Goal: Check status: Check status

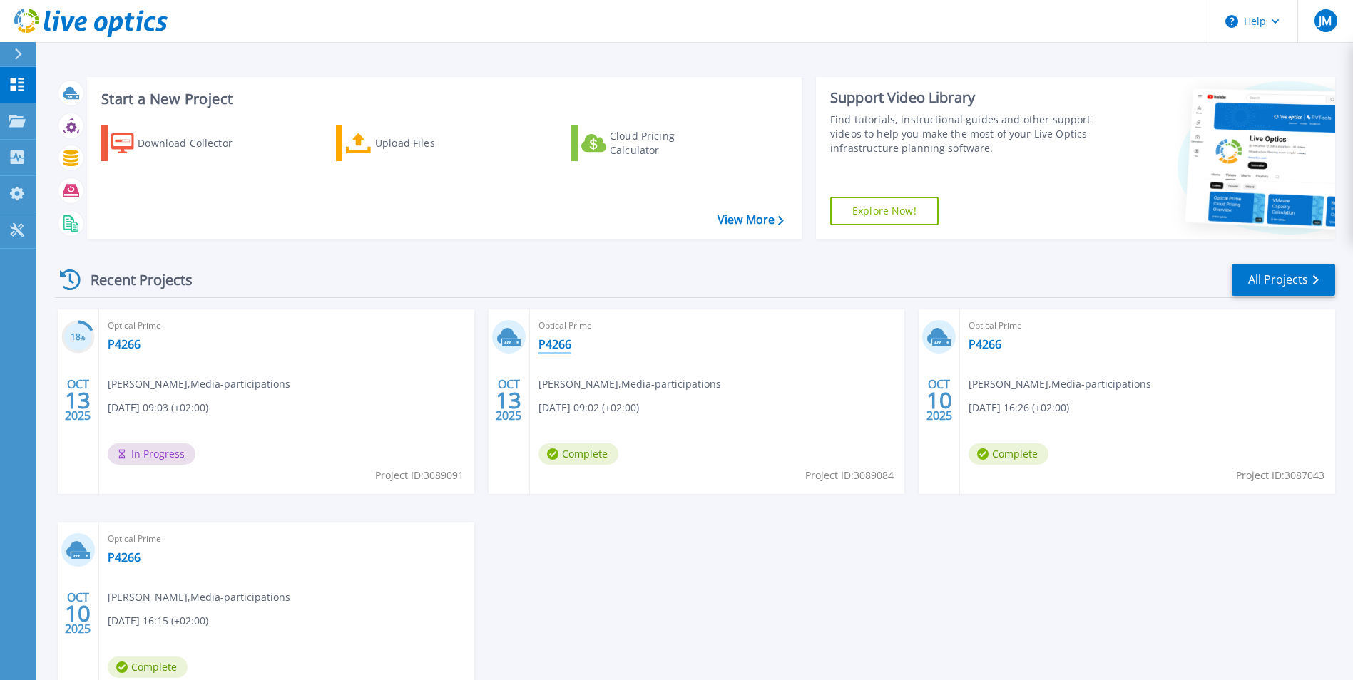
click at [556, 347] on link "P4266" at bounding box center [555, 344] width 33 height 14
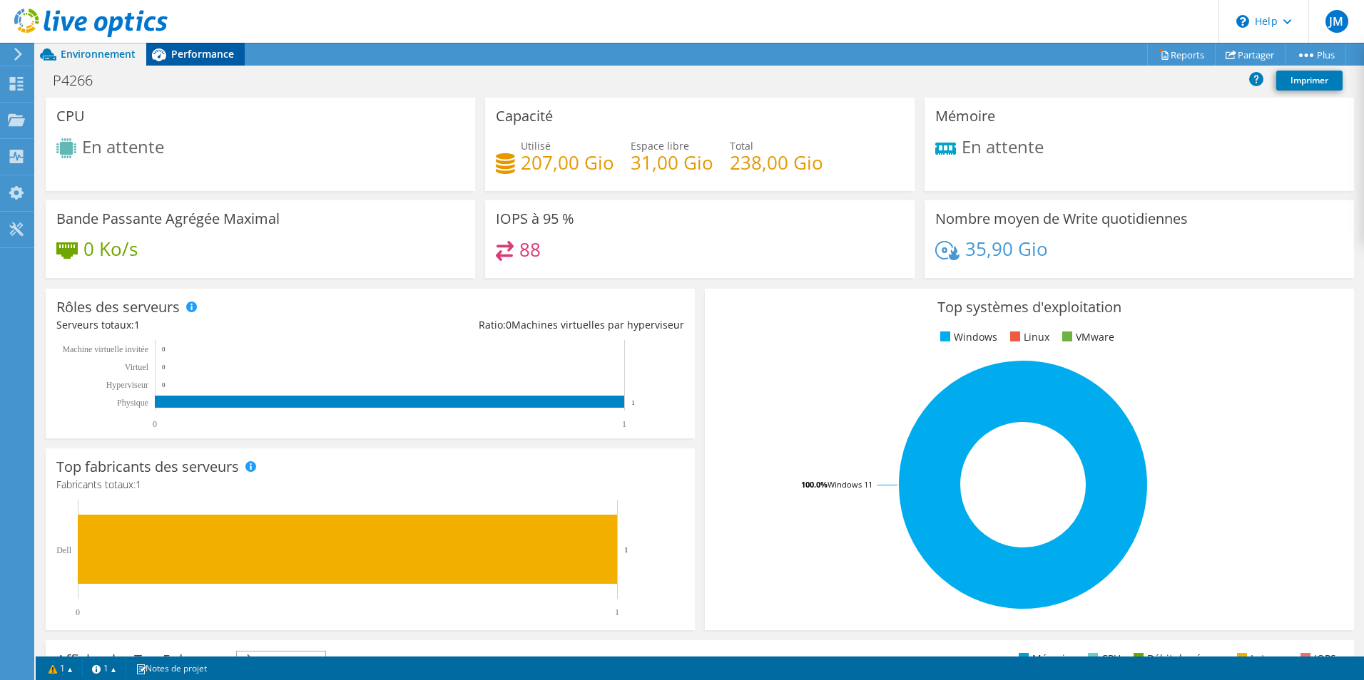
click at [186, 45] on div "Performance" at bounding box center [195, 54] width 98 height 23
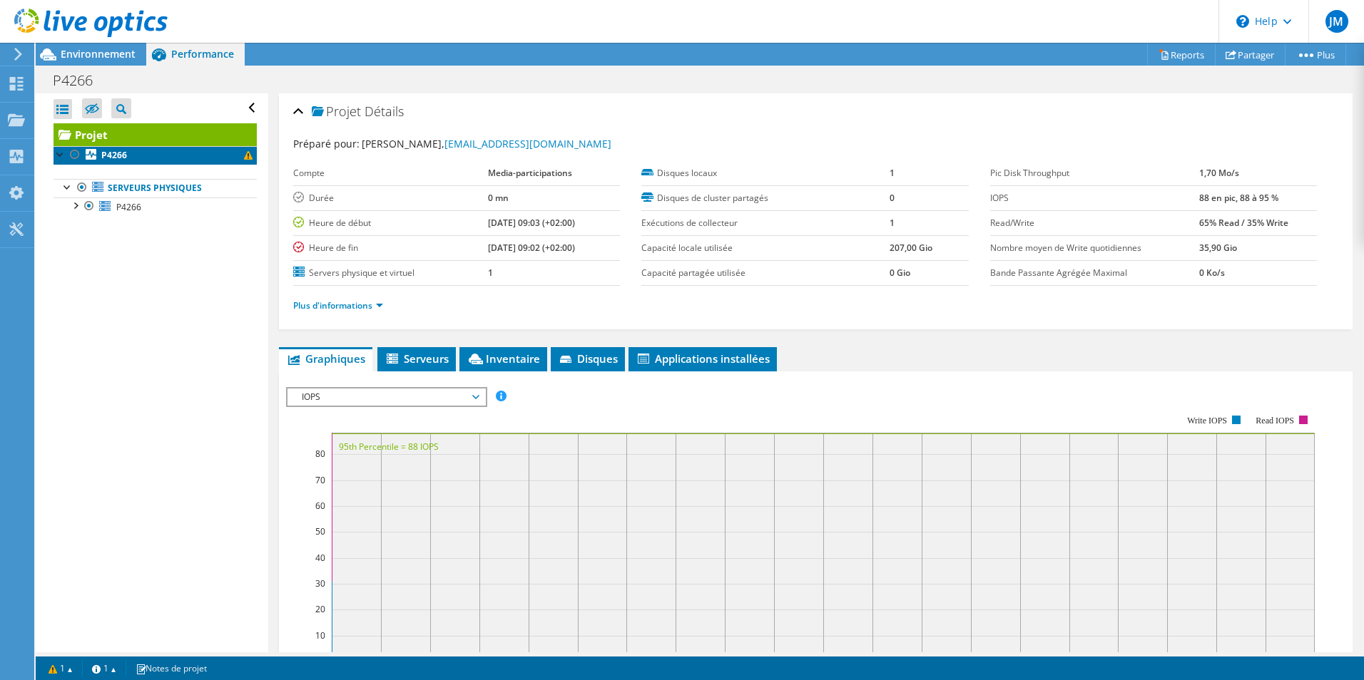
click at [144, 152] on link "P4266" at bounding box center [154, 155] width 203 height 19
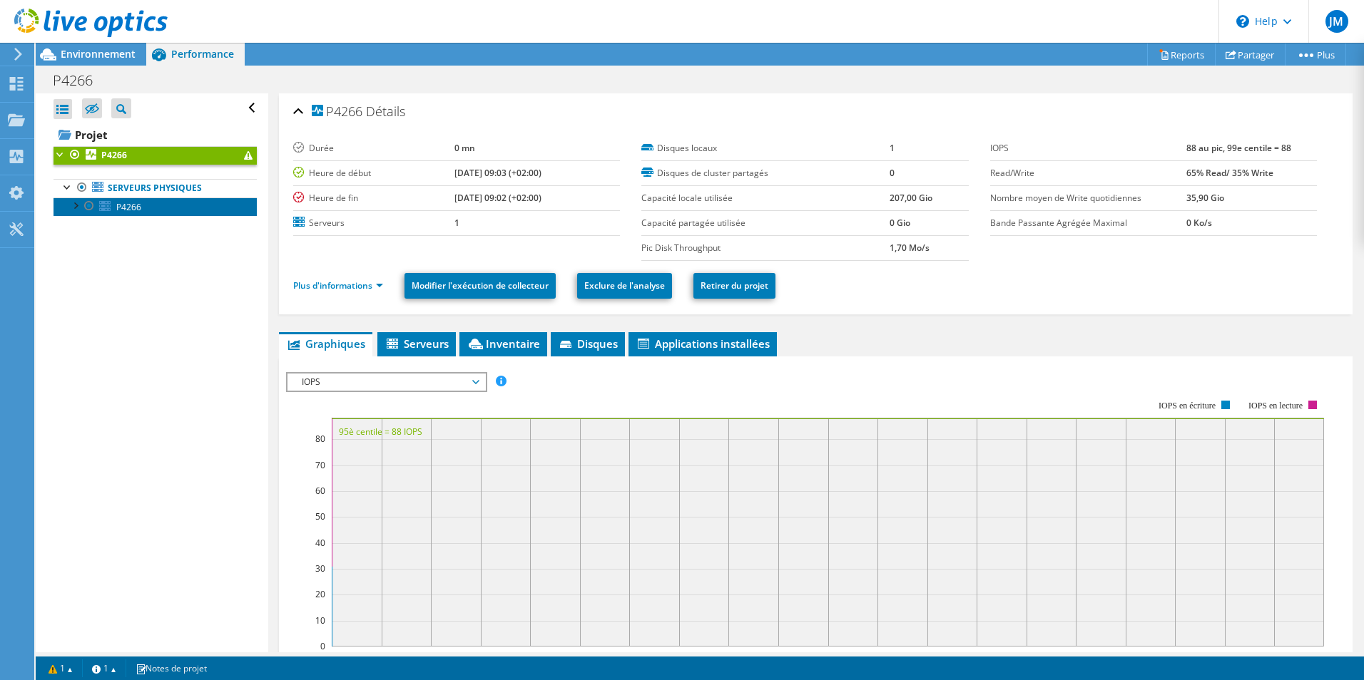
click at [132, 211] on span "P4266" at bounding box center [128, 207] width 25 height 12
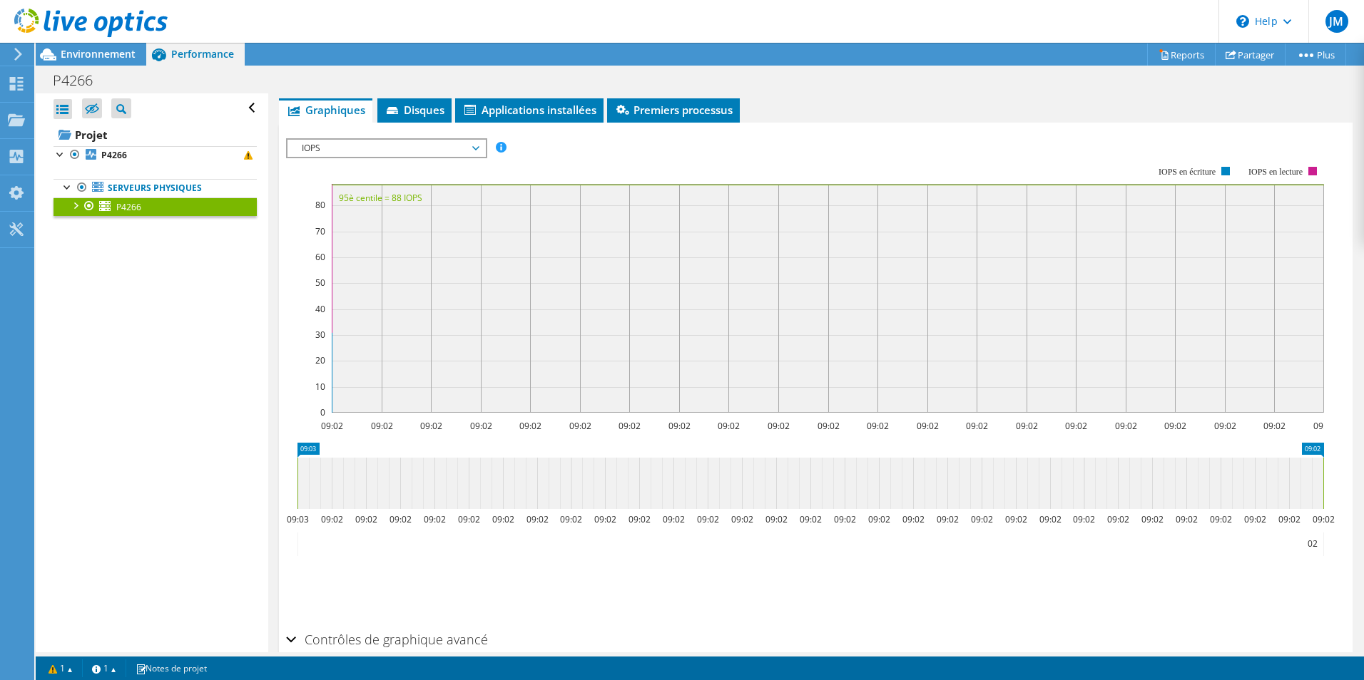
scroll to position [214, 0]
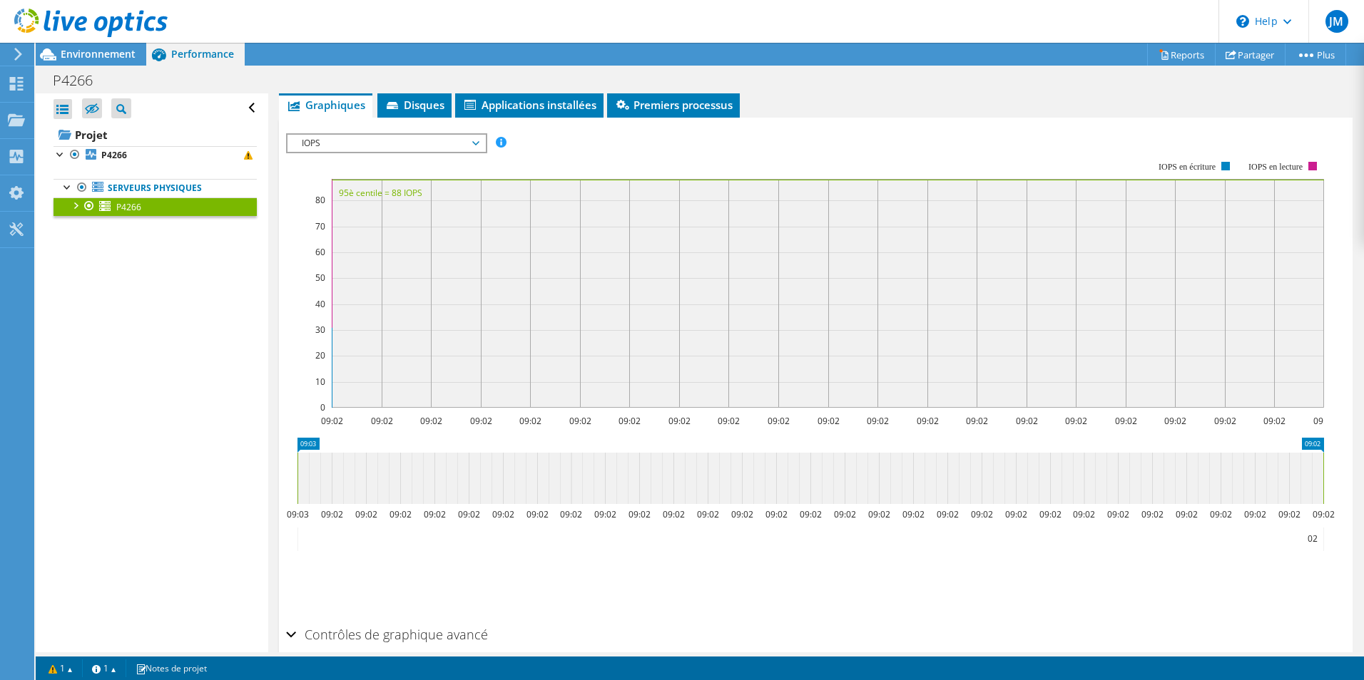
click at [76, 206] on div at bounding box center [75, 205] width 14 height 14
click at [136, 248] on link "Interfaces réseau" at bounding box center [154, 244] width 203 height 19
click at [141, 224] on link "0 C:" at bounding box center [154, 225] width 203 height 19
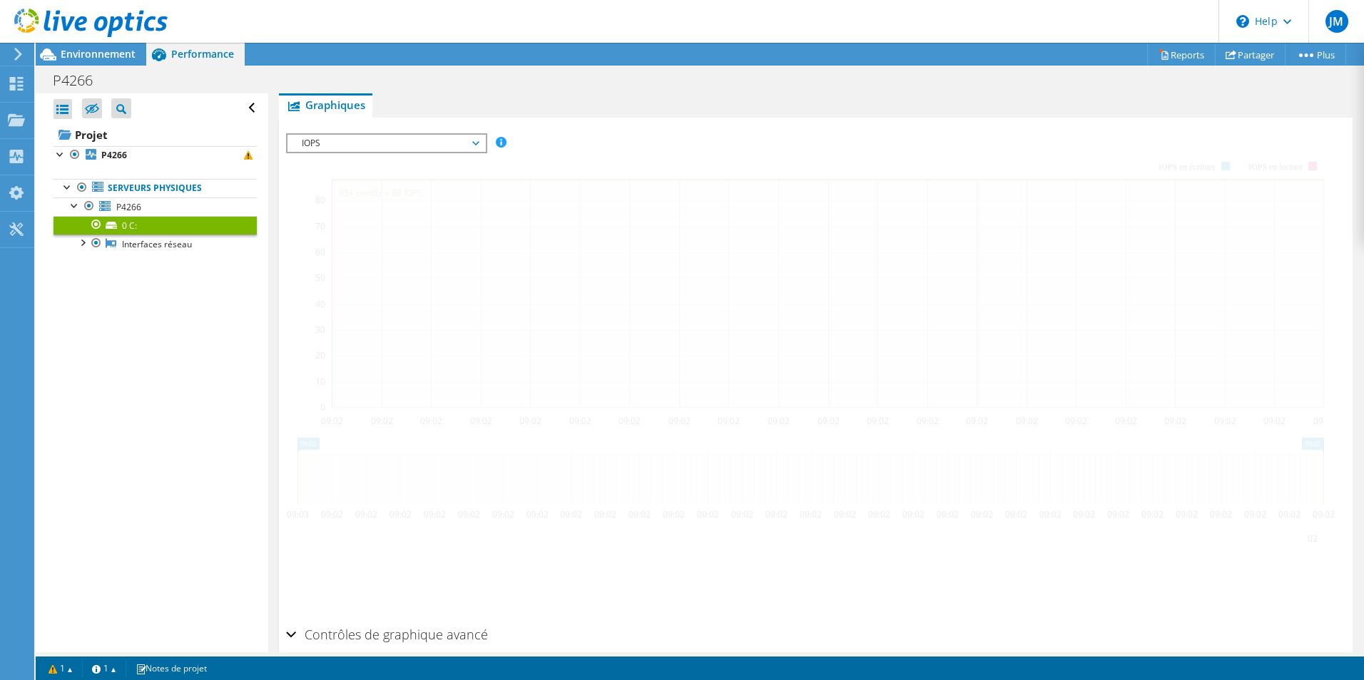
scroll to position [239, 0]
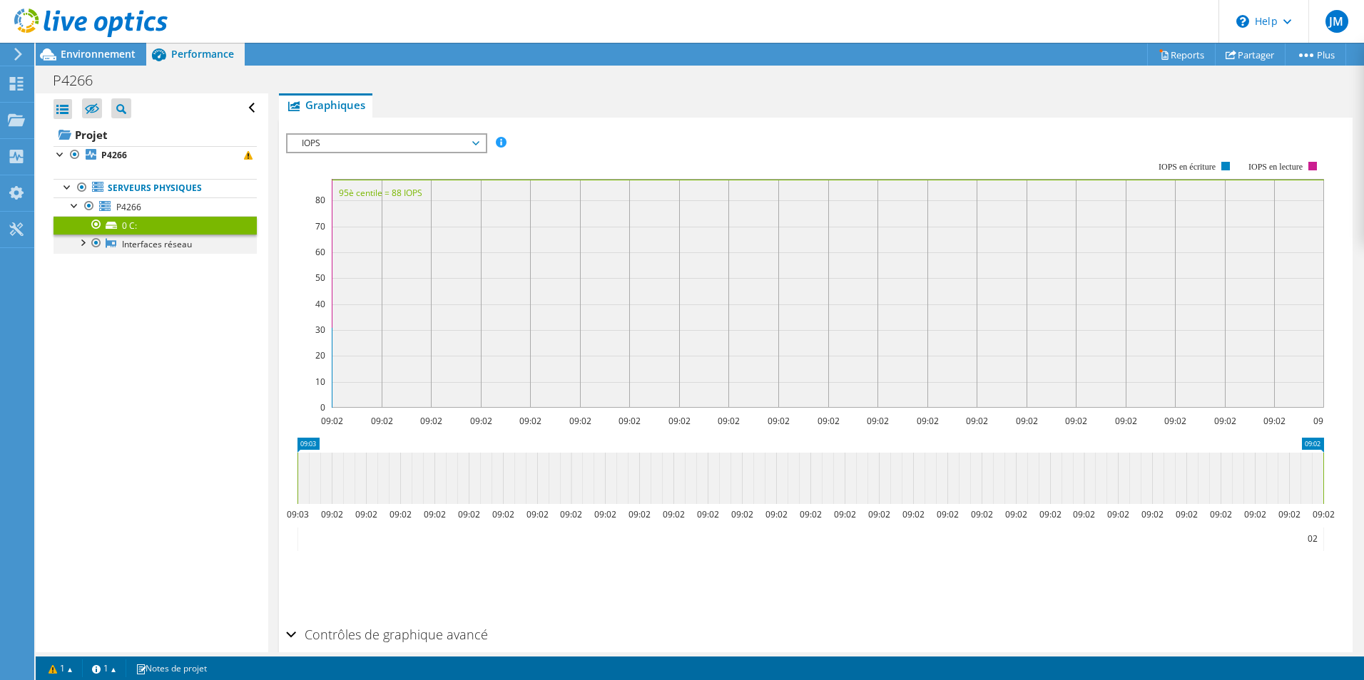
click at [81, 242] on div at bounding box center [82, 242] width 14 height 14
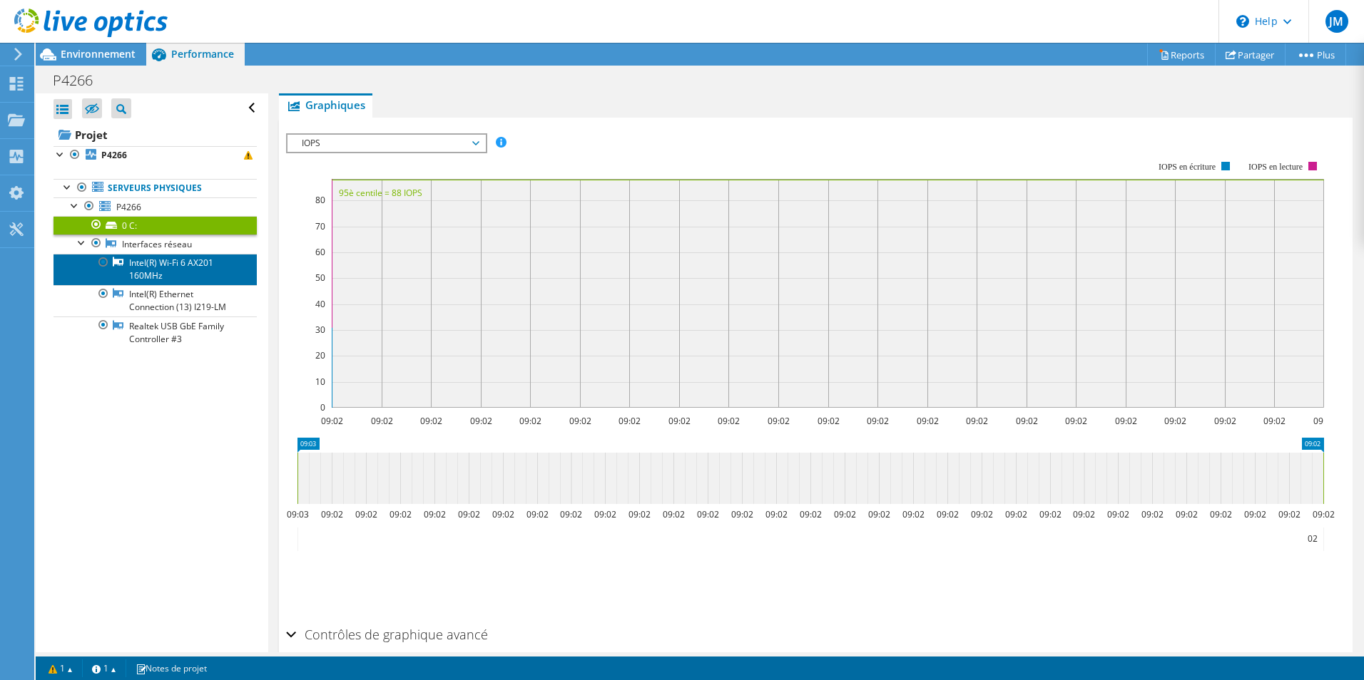
click at [177, 270] on link "Intel(R) Wi-Fi 6 AX201 160MHz" at bounding box center [154, 269] width 203 height 31
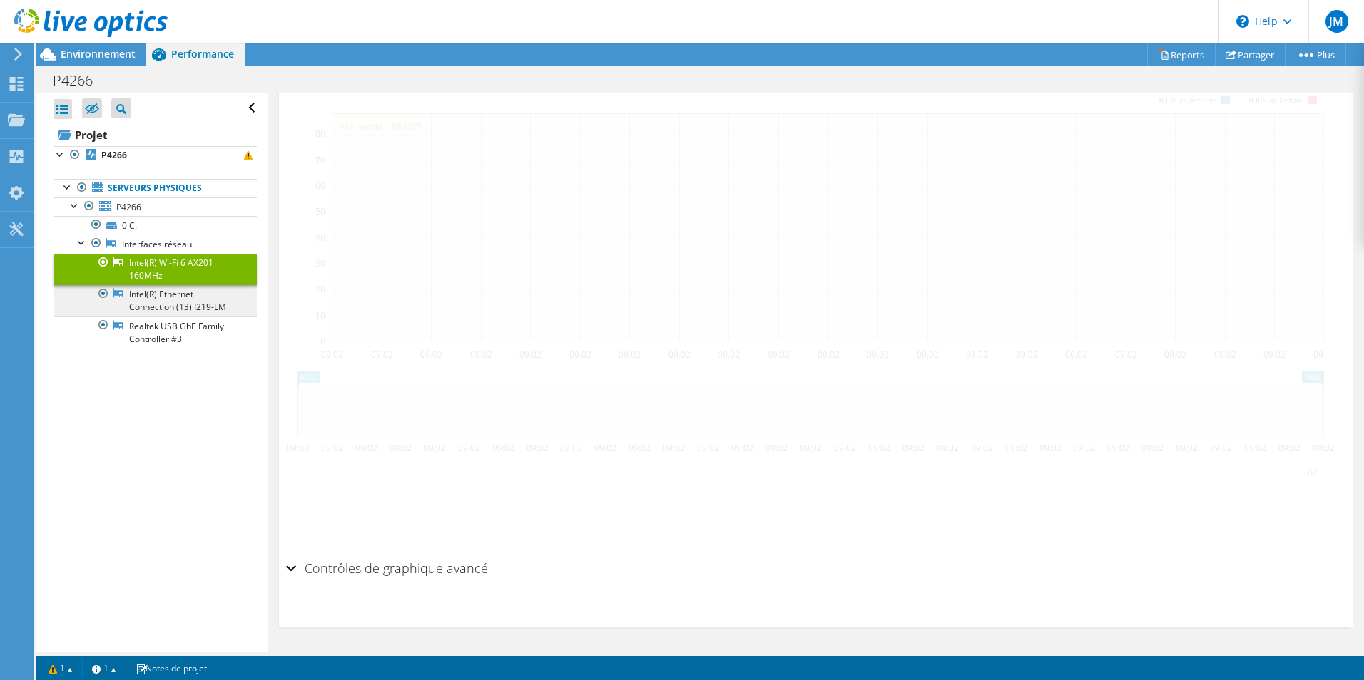
scroll to position [153, 0]
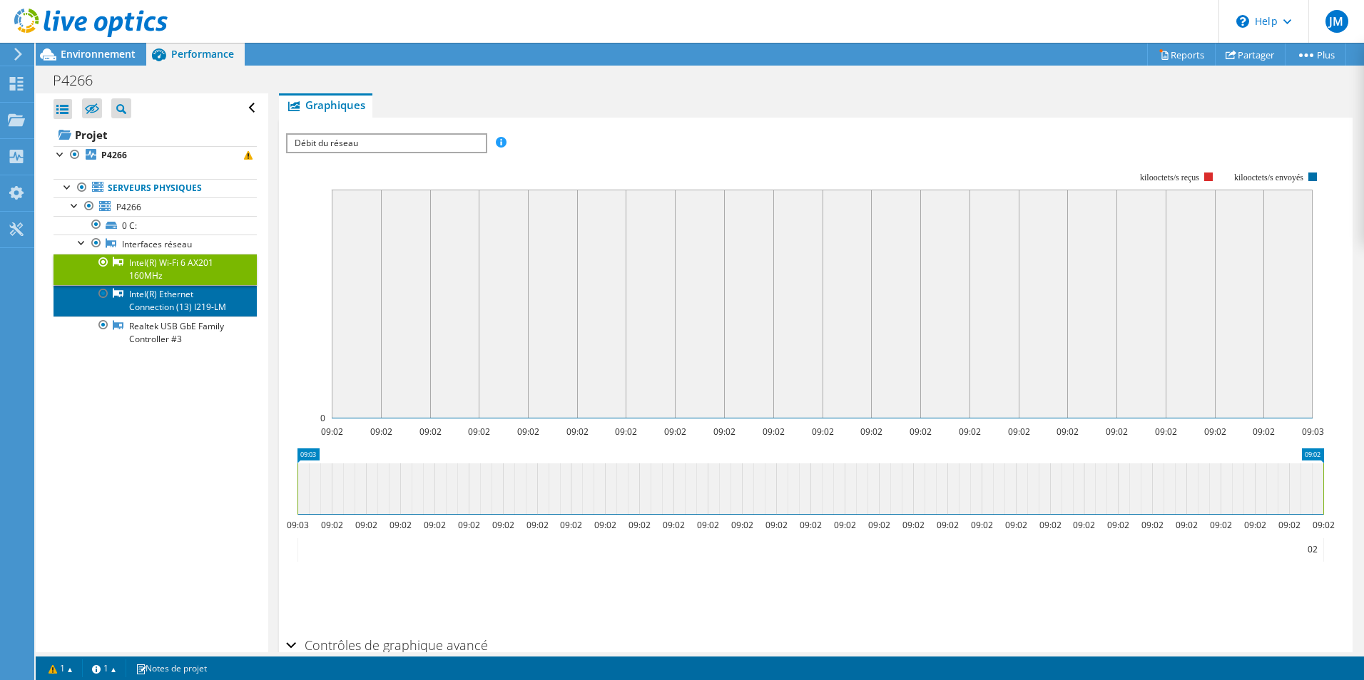
click at [177, 302] on link "Intel(R) Ethernet Connection (13) I219-LM" at bounding box center [154, 300] width 203 height 31
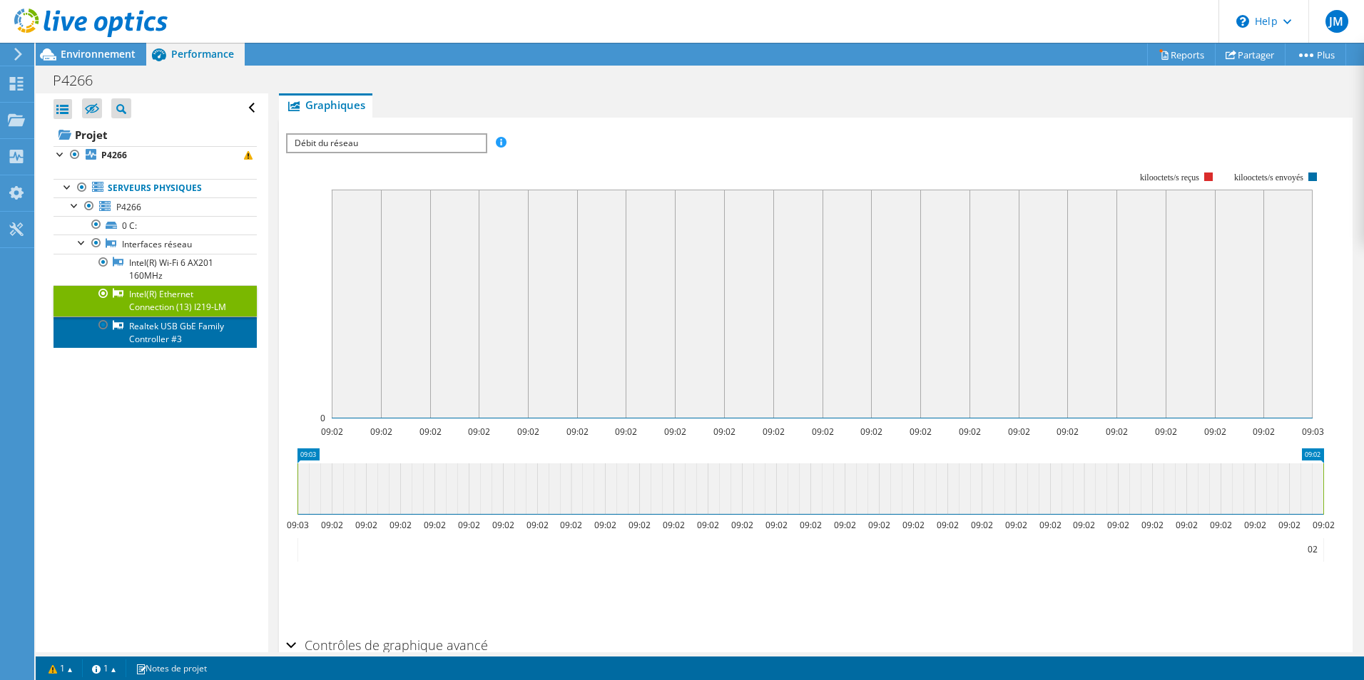
click at [193, 337] on link "Realtek USB GbE Family Controller #3" at bounding box center [154, 332] width 203 height 31
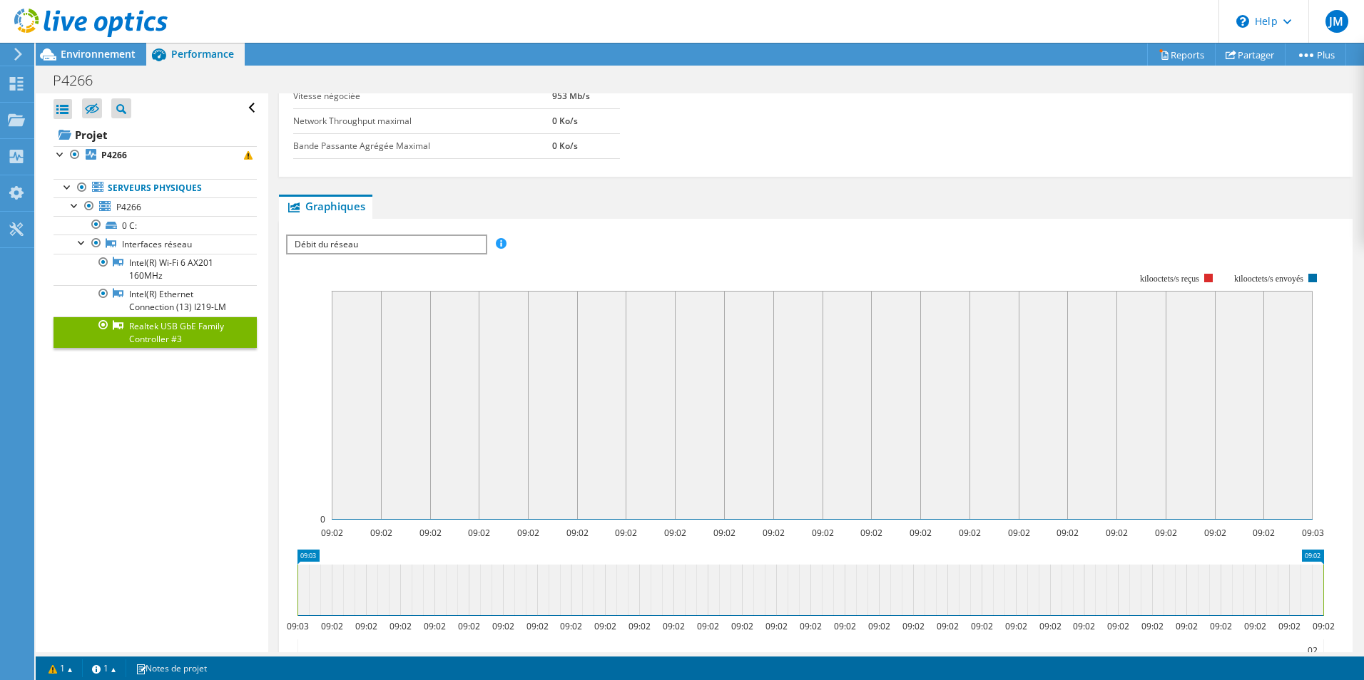
scroll to position [0, 0]
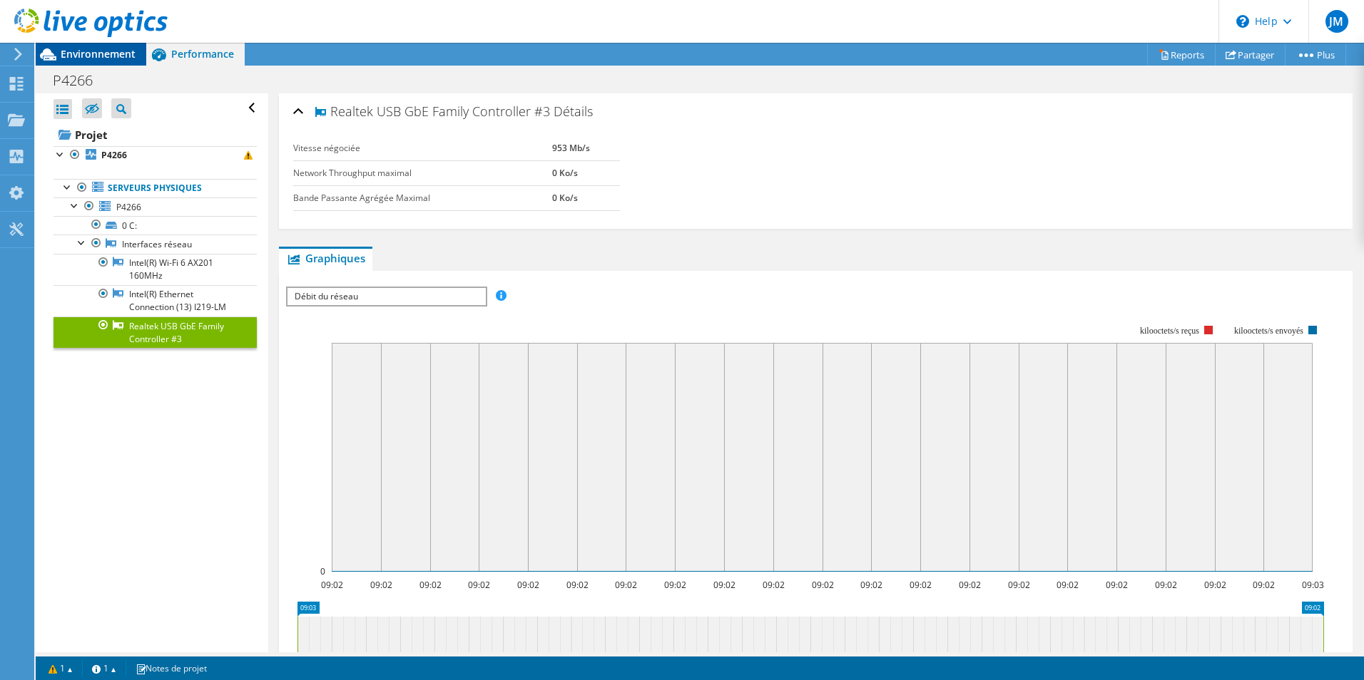
click at [89, 59] on span "Environnement" at bounding box center [98, 54] width 75 height 14
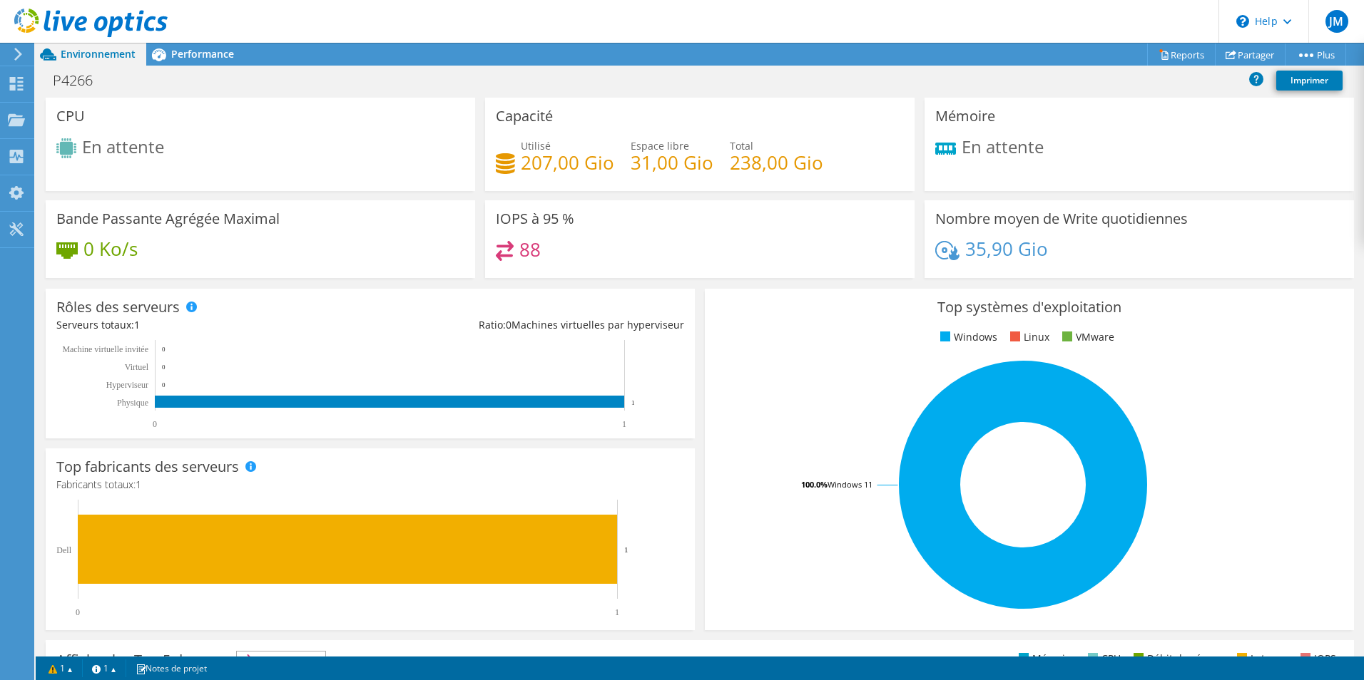
scroll to position [230, 0]
click at [77, 667] on link "1" at bounding box center [61, 669] width 44 height 18
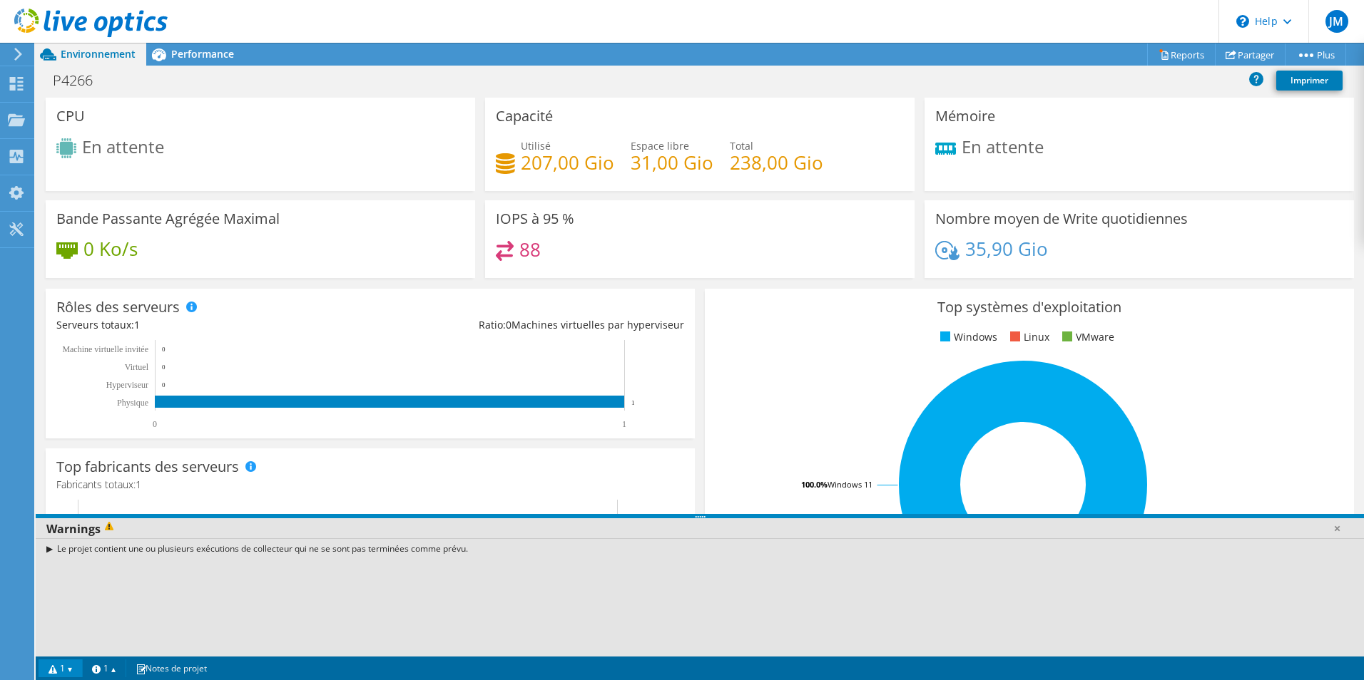
click at [19, 58] on icon at bounding box center [18, 54] width 11 height 13
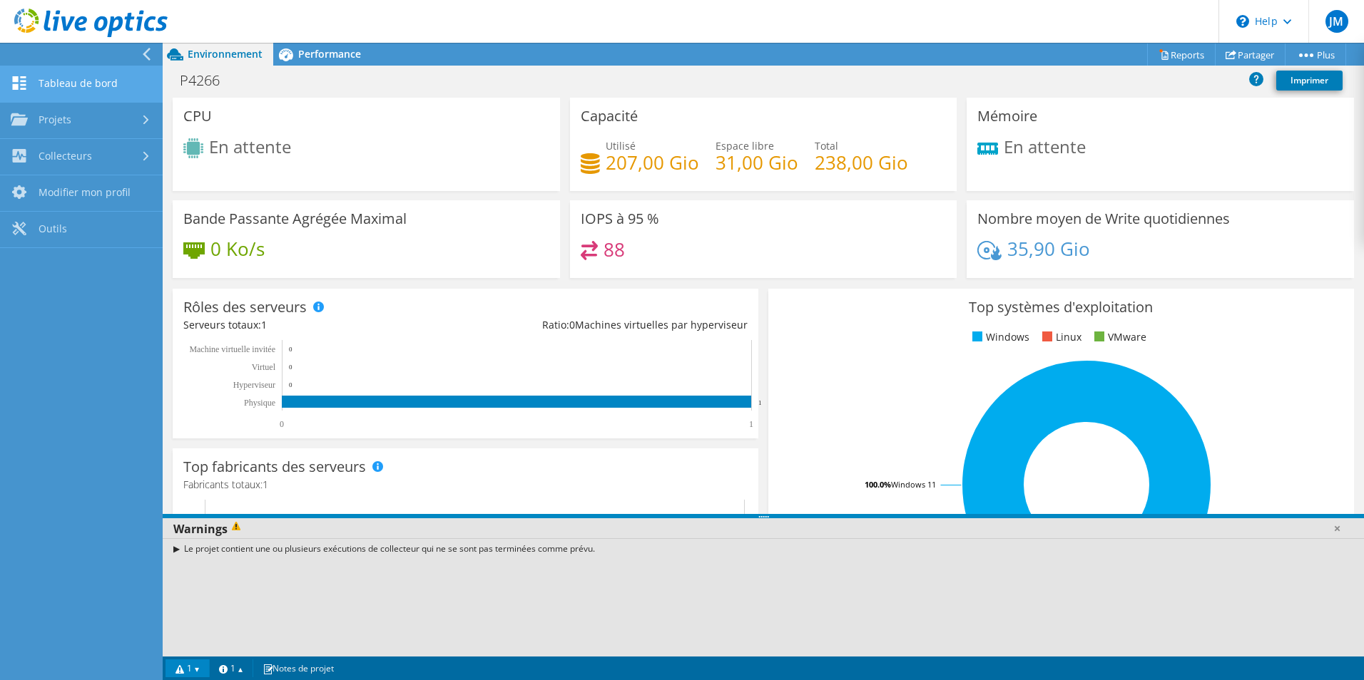
click at [78, 88] on link "Tableau de bord" at bounding box center [81, 84] width 163 height 36
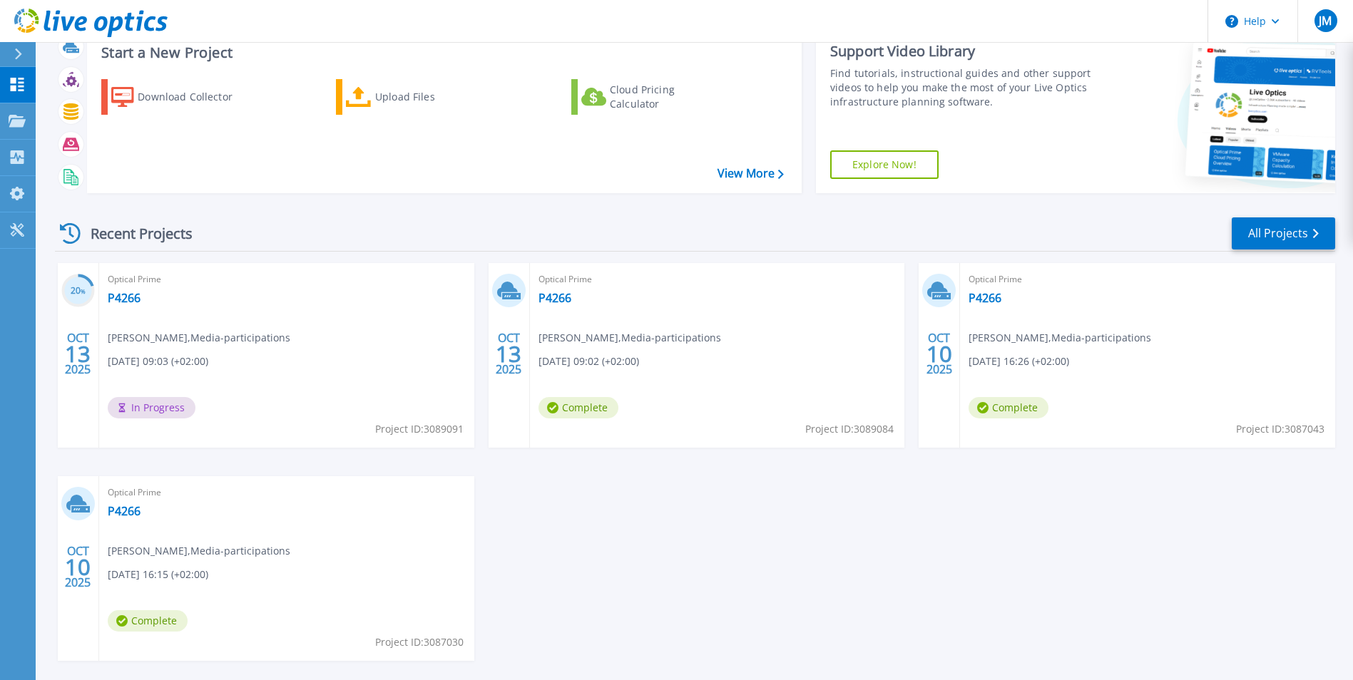
scroll to position [71, 0]
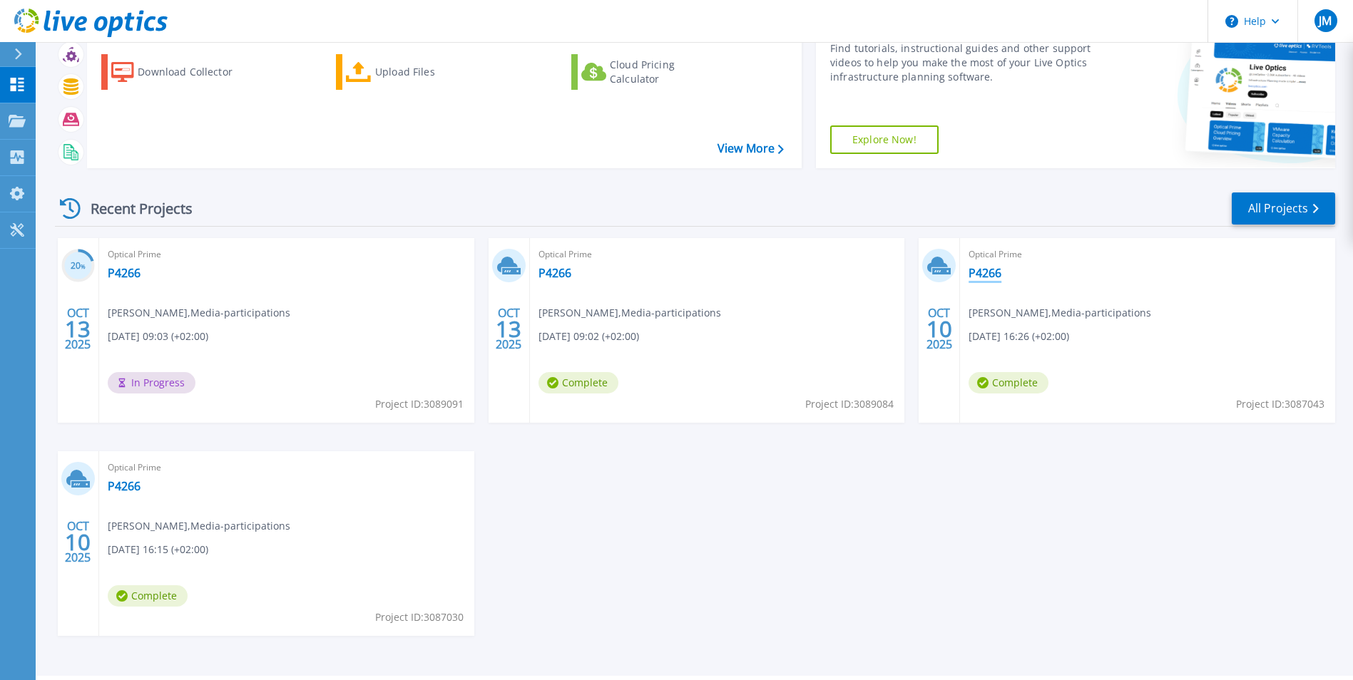
click at [992, 270] on link "P4266" at bounding box center [985, 273] width 33 height 14
